Goal: Find specific page/section: Find specific page/section

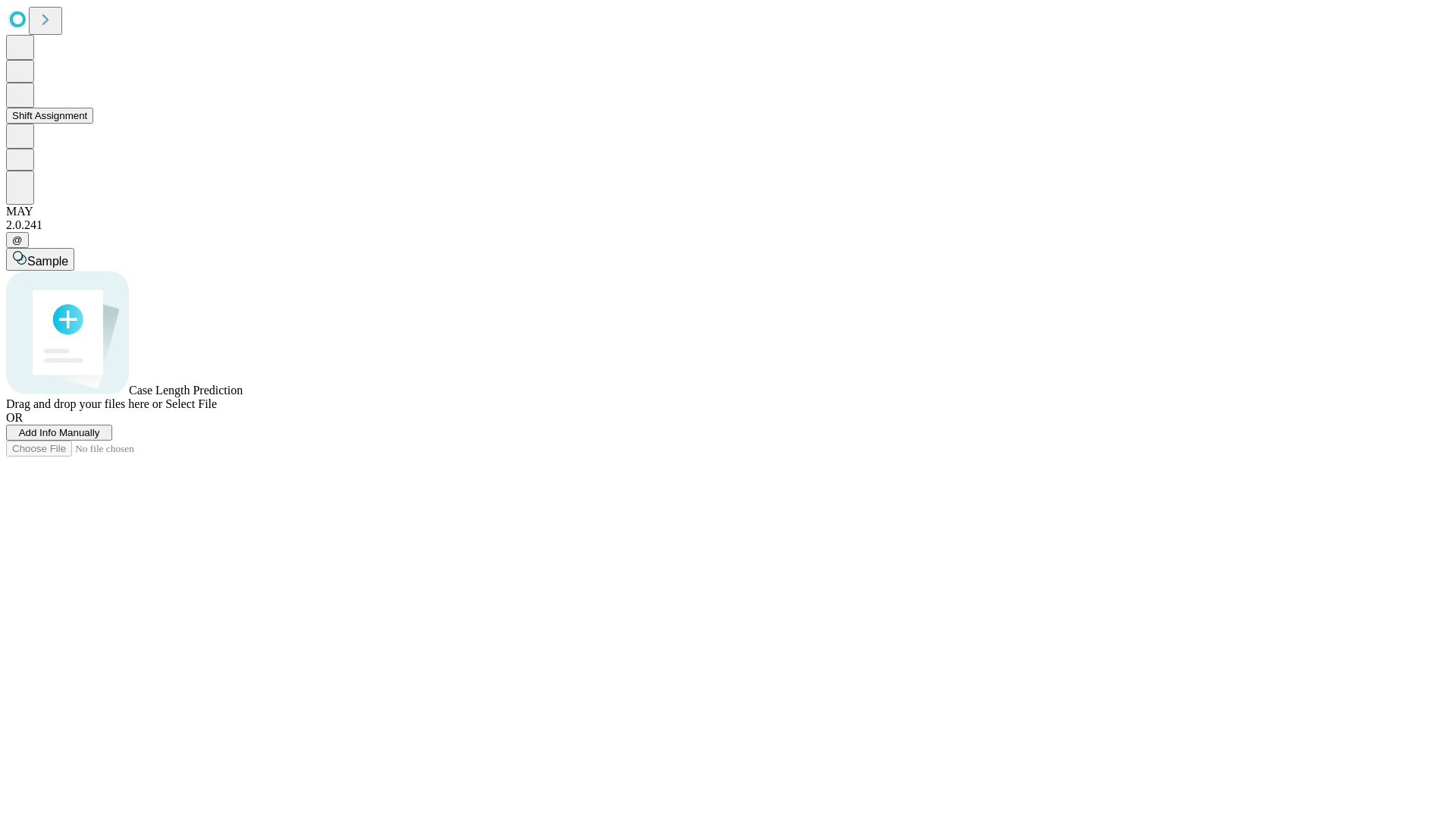
click at [94, 124] on button "Shift Assignment" at bounding box center [49, 115] width 87 height 15
